Goal: Use online tool/utility

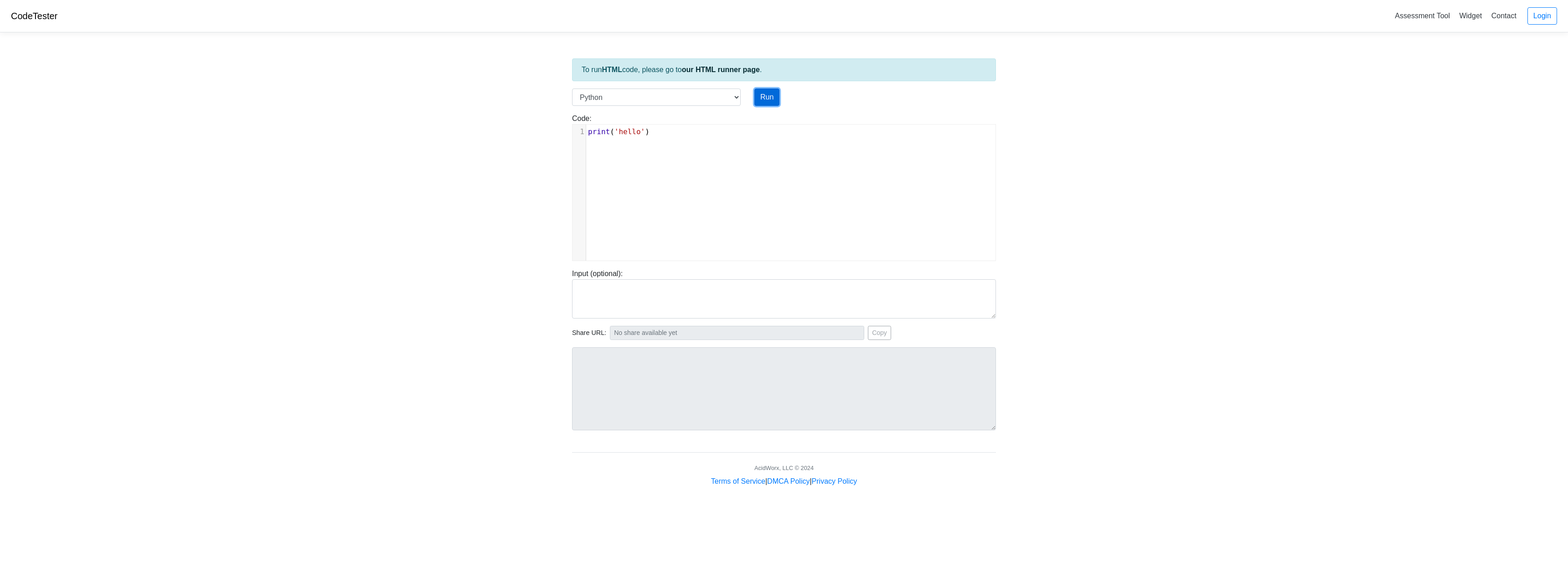
click at [763, 97] on button "Run" at bounding box center [766, 97] width 25 height 17
type input "[URL][DOMAIN_NAME]"
type textarea "Stdout: hello"
click at [718, 93] on select "C C++ Go Java Javascript Python Ruby" at bounding box center [656, 97] width 168 height 17
select select "cpp"
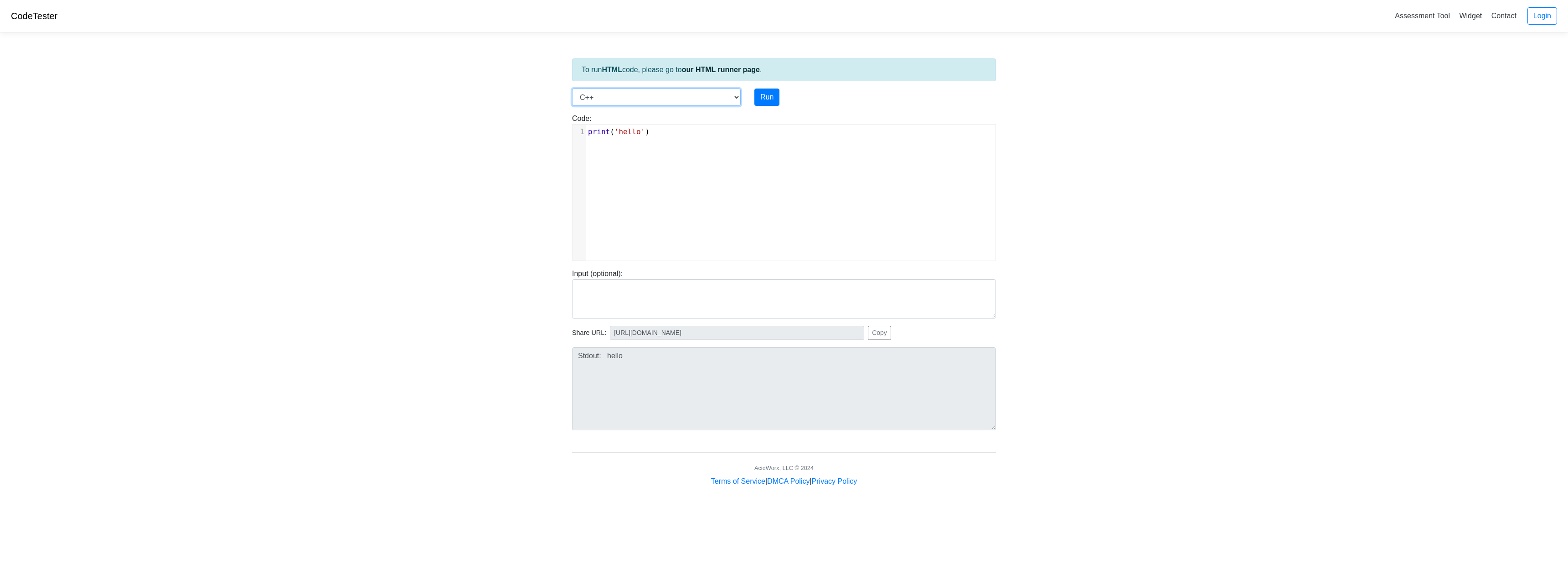
click at [572, 88] on select "C C++ Go Java Javascript Python Ruby" at bounding box center [656, 97] width 168 height 17
click at [769, 97] on button "Run" at bounding box center [766, 97] width 25 height 17
type input "[URL][DOMAIN_NAME]"
type textarea "Stdout: hello"
click at [677, 98] on select "C C++ Go Java Javascript Python Ruby" at bounding box center [656, 97] width 168 height 17
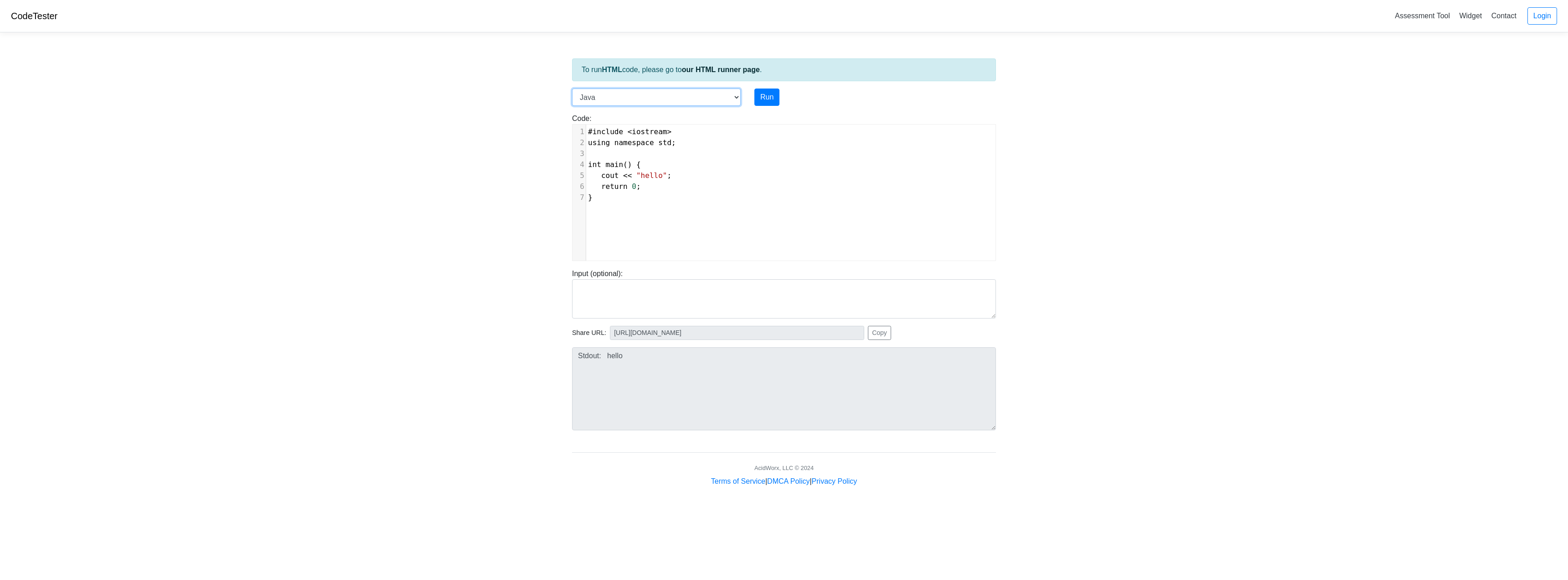
click at [572, 88] on select "C C++ Go Java Javascript Python Ruby" at bounding box center [656, 97] width 168 height 17
click at [682, 91] on select "C C++ Go Java Javascript Python Ruby" at bounding box center [656, 97] width 168 height 17
click at [572, 88] on select "C C++ Go Java Javascript Python Ruby" at bounding box center [656, 97] width 168 height 17
click at [641, 94] on select "C C++ Go Java Javascript Python Ruby" at bounding box center [656, 97] width 168 height 17
click at [572, 88] on select "C C++ Go Java Javascript Python Ruby" at bounding box center [656, 97] width 168 height 17
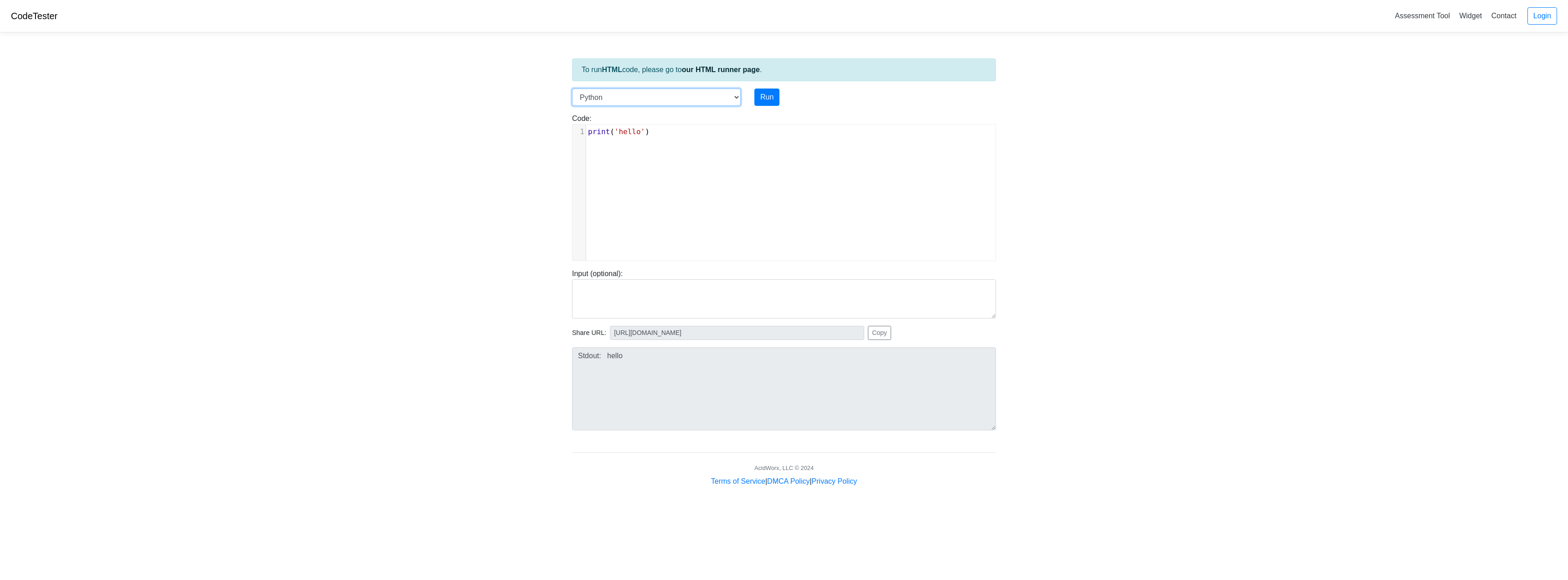
click at [645, 94] on select "C C++ Go Java Javascript Python Ruby" at bounding box center [656, 97] width 168 height 17
click at [572, 88] on select "C C++ Go Java Javascript Python Ruby" at bounding box center [656, 97] width 168 height 17
click at [639, 94] on select "C C++ Go Java Javascript Python Ruby" at bounding box center [656, 97] width 168 height 17
click at [572, 88] on select "C C++ Go Java Javascript Python Ruby" at bounding box center [656, 97] width 168 height 17
click at [660, 91] on select "C C++ Go Java Javascript Python Ruby" at bounding box center [656, 97] width 168 height 17
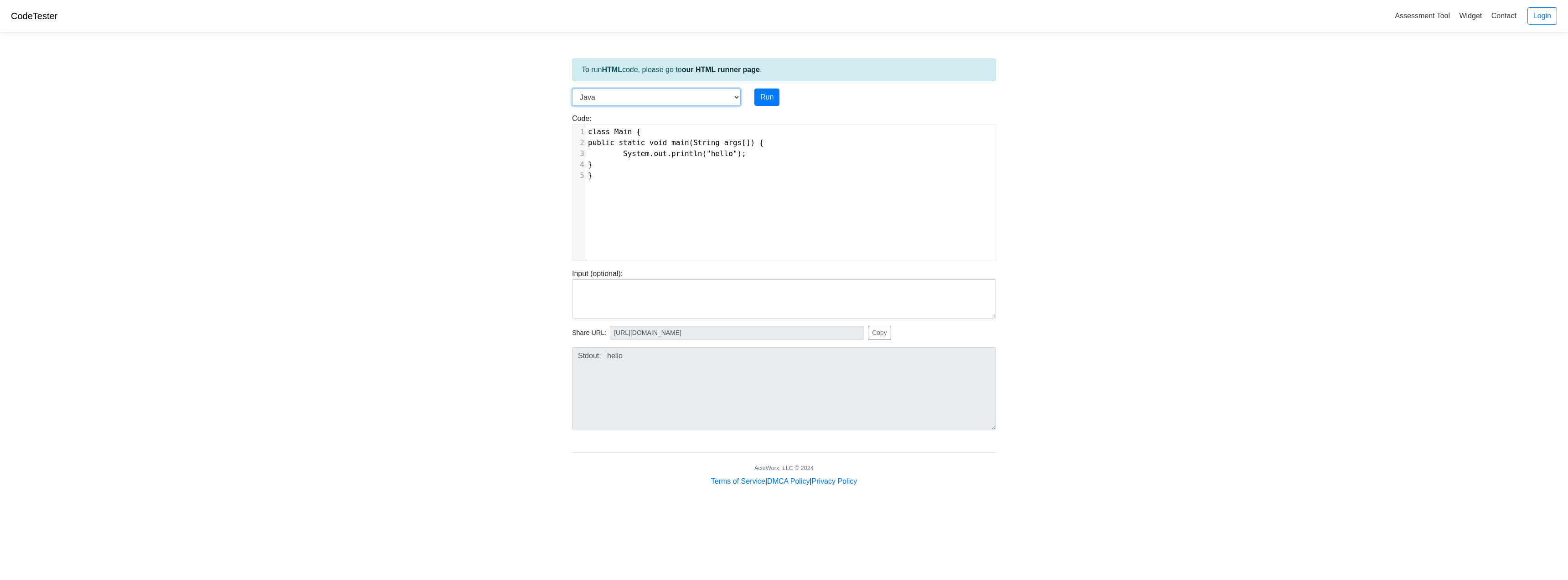
select select "python"
click at [572, 88] on select "C C++ Go Java Javascript Python Ruby" at bounding box center [656, 97] width 168 height 17
click at [655, 136] on pre "print ( 'hello' )" at bounding box center [794, 132] width 416 height 11
